Goal: Task Accomplishment & Management: Manage account settings

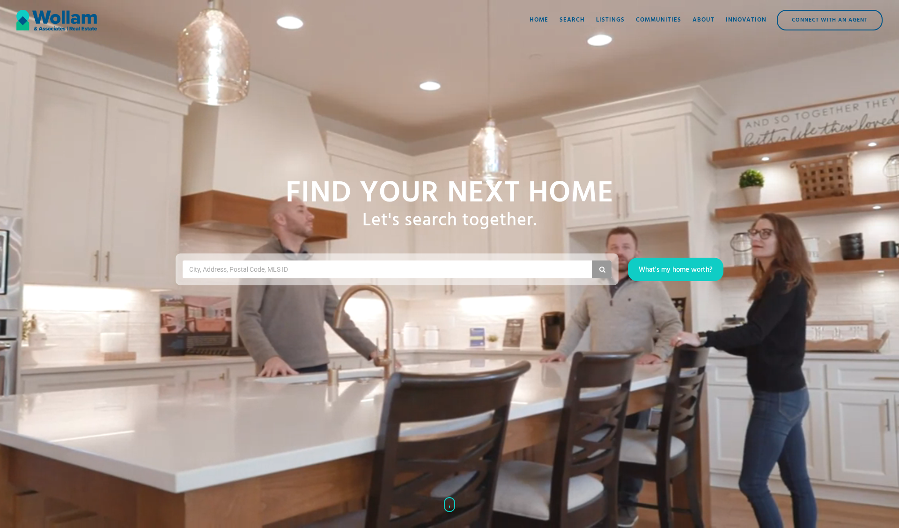
click at [290, 158] on div "Find your NExt home Let's search together. City, Address, Postal Code, MLS ID W…" at bounding box center [449, 264] width 899 height 528
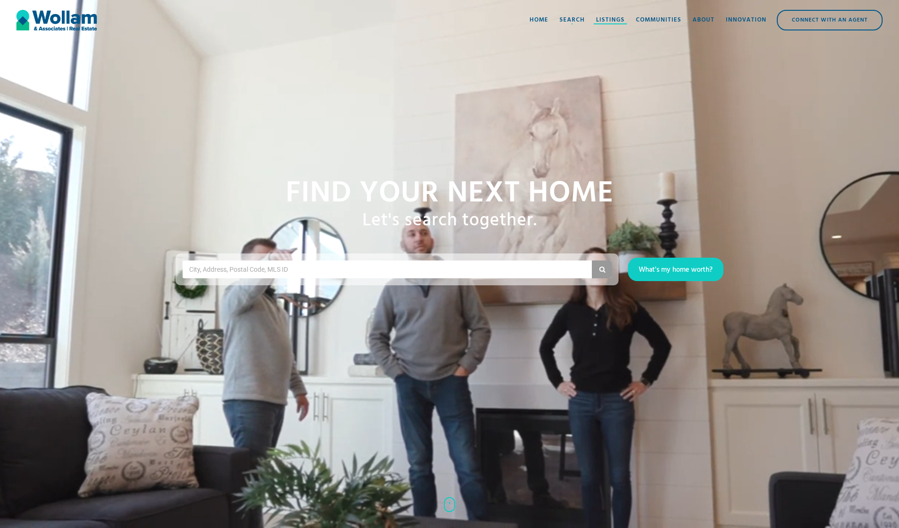
click at [610, 15] on div "Listings" at bounding box center [610, 19] width 29 height 9
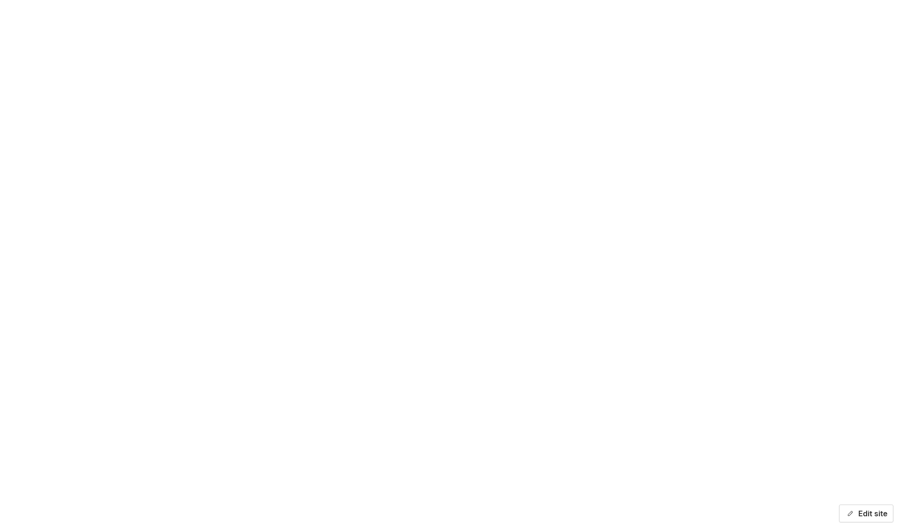
click at [856, 512] on button "Edit site" at bounding box center [866, 514] width 54 height 18
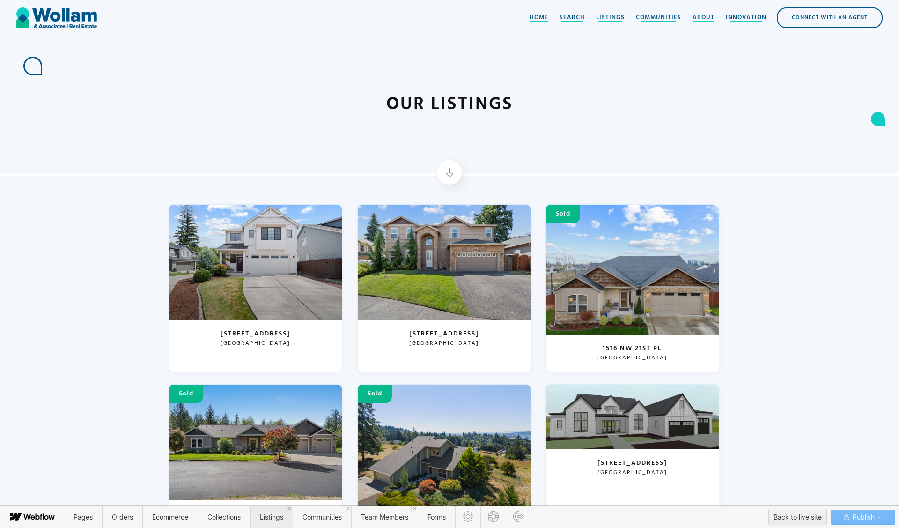
click at [269, 513] on span "Listings" at bounding box center [271, 517] width 23 height 8
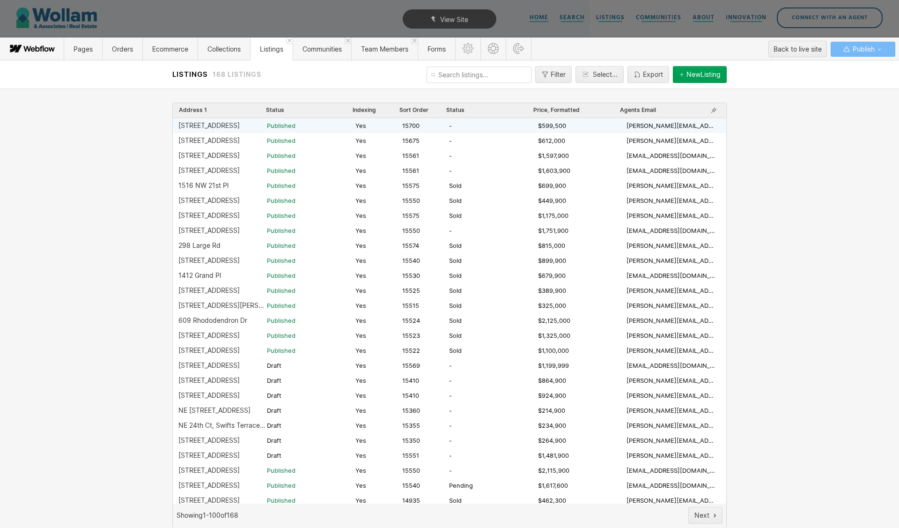
click at [216, 126] on div "[STREET_ADDRESS]" at bounding box center [208, 125] width 61 height 7
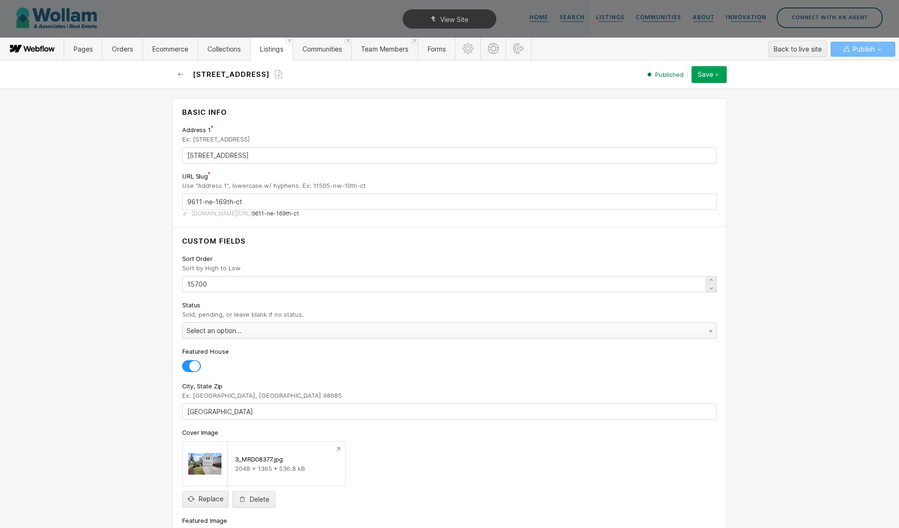
click at [250, 333] on div "Select an option..." at bounding box center [440, 330] width 515 height 15
click at [707, 76] on div "Save" at bounding box center [705, 74] width 15 height 7
click at [673, 96] on span "Save changes" at bounding box center [659, 93] width 37 height 9
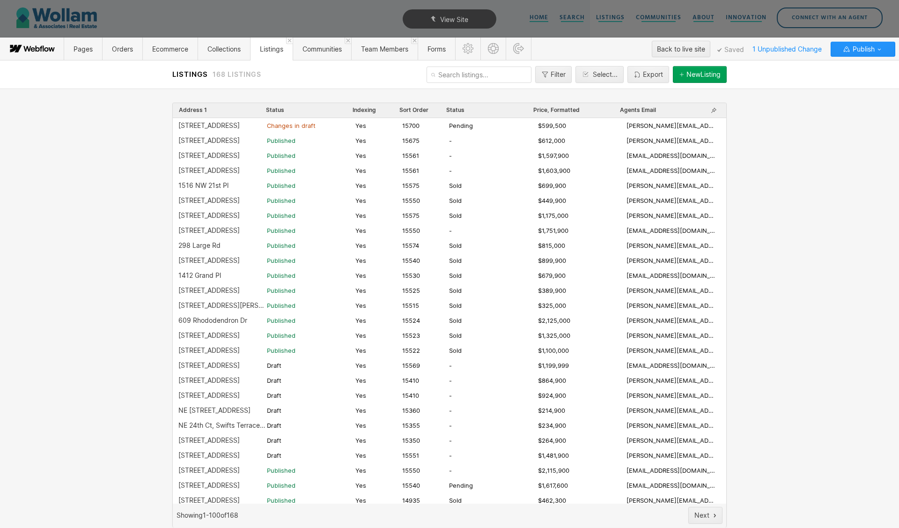
click at [864, 37] on div "Pages Orders Ecommerce Collections Listings Communities Team Members Forms Back…" at bounding box center [449, 48] width 899 height 23
click at [858, 47] on span "Publish" at bounding box center [863, 49] width 24 height 14
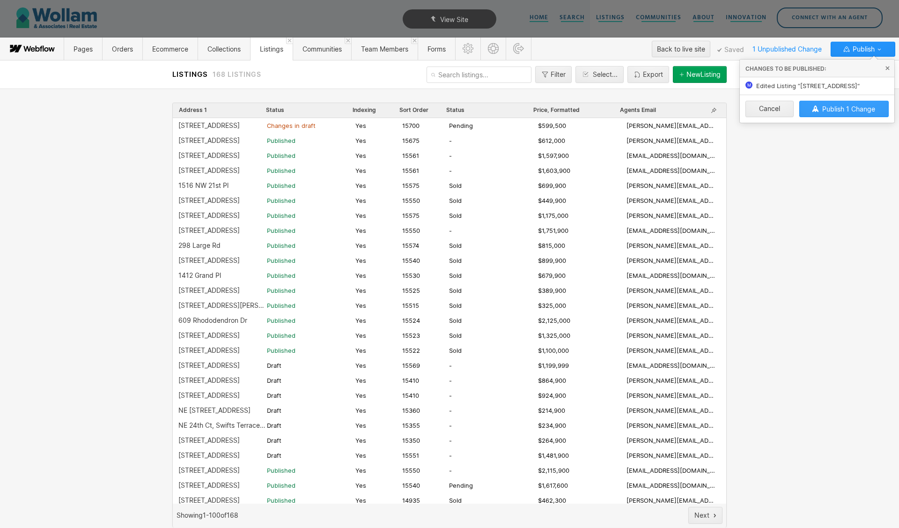
click at [838, 102] on button "Publish 1 Change" at bounding box center [845, 109] width 90 height 16
